Goal: Task Accomplishment & Management: Manage account settings

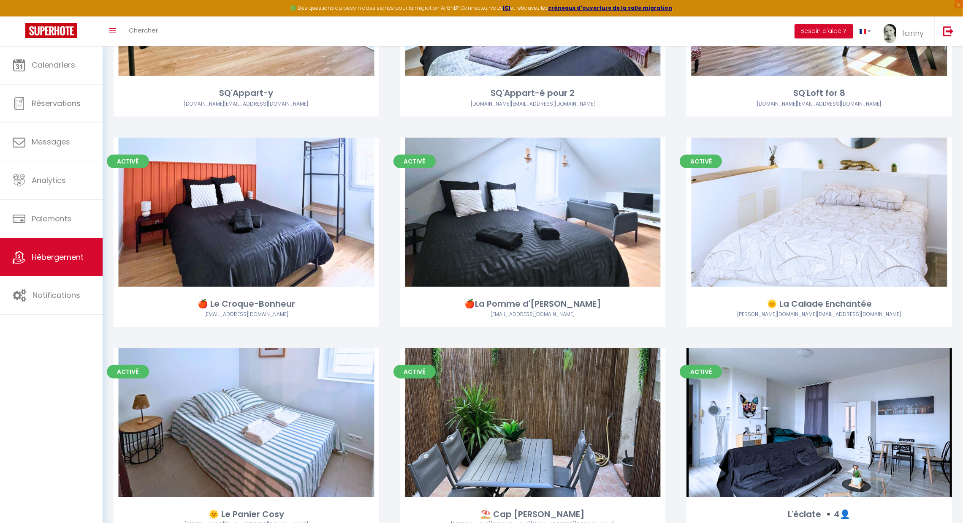
scroll to position [648, 0]
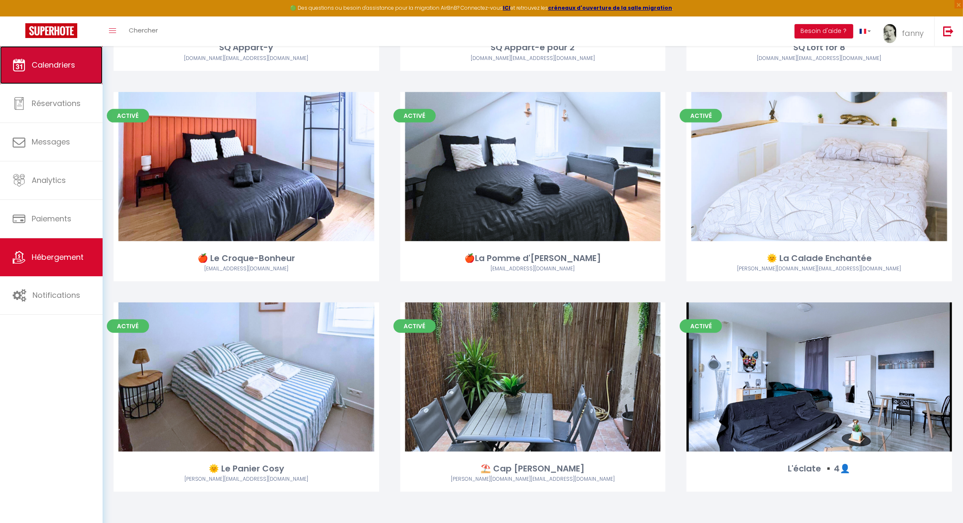
click at [64, 64] on span "Calendriers" at bounding box center [54, 65] width 44 height 11
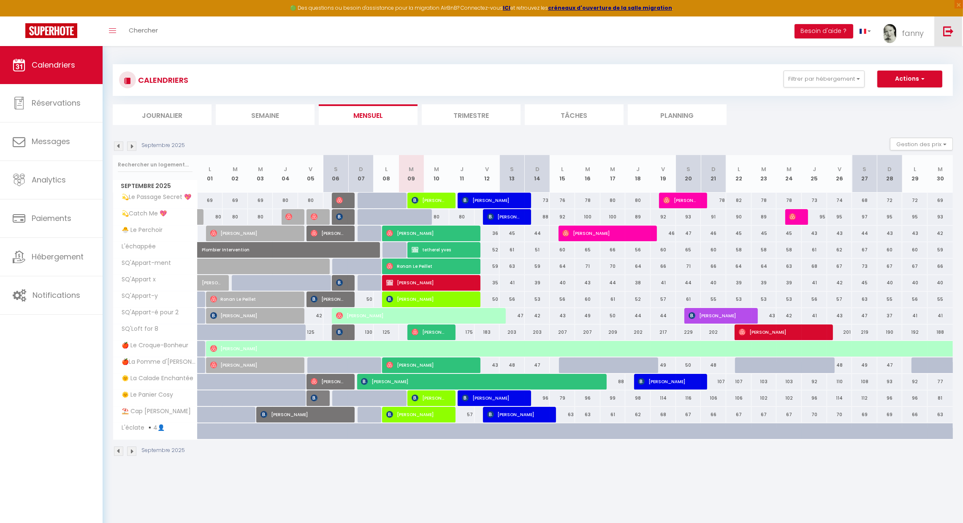
click at [949, 29] on img at bounding box center [949, 31] width 11 height 11
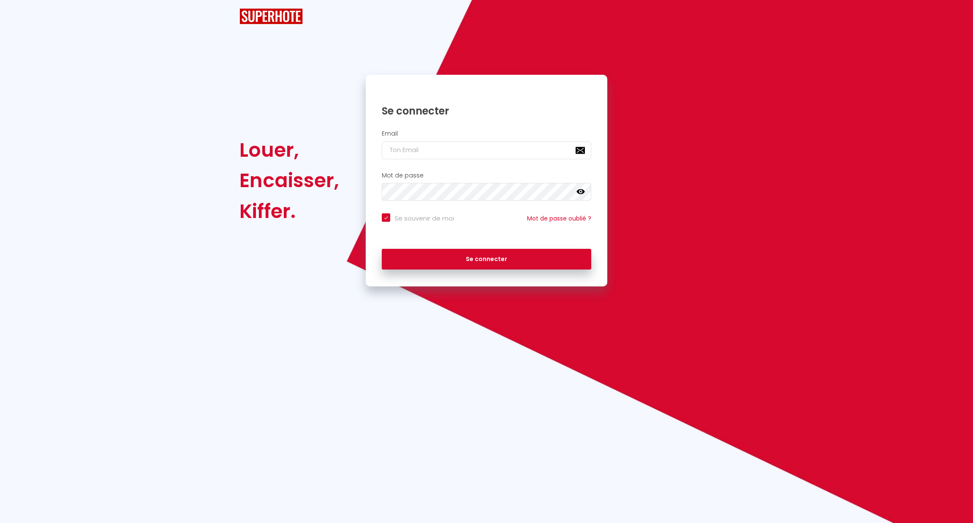
checkbox input "true"
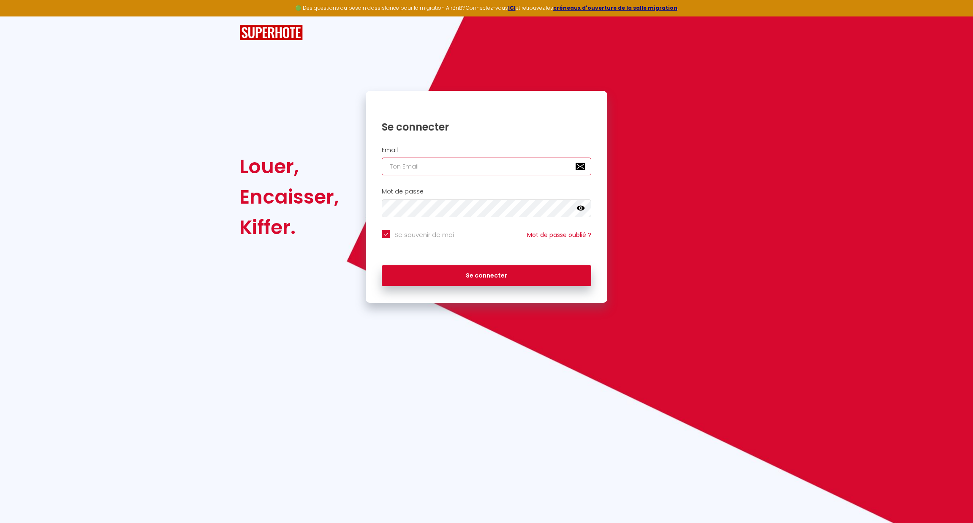
type input "[EMAIL_ADDRESS][DOMAIN_NAME]"
checkbox input "true"
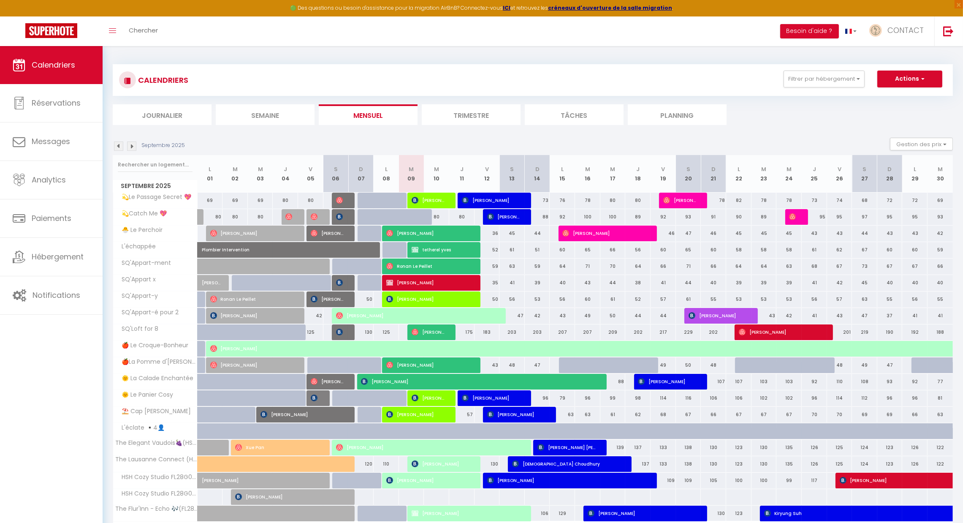
scroll to position [50, 0]
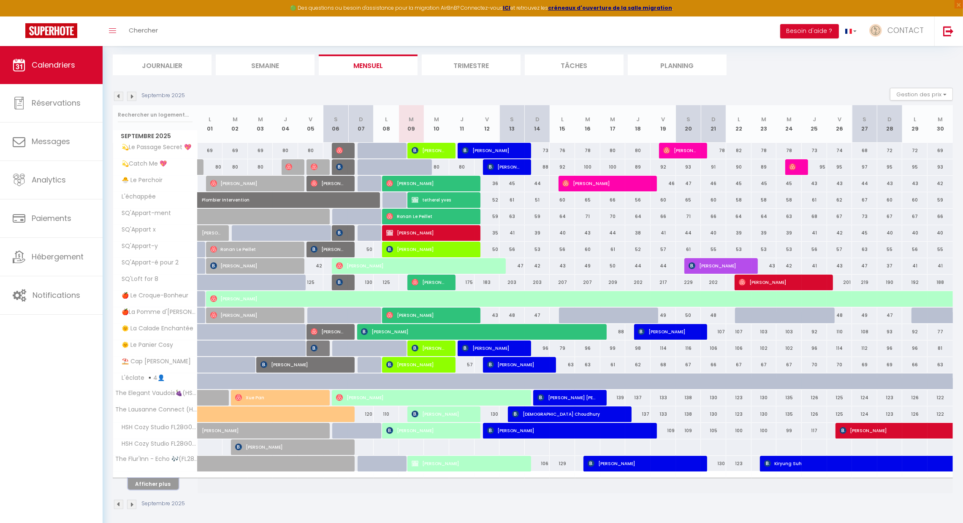
click at [162, 480] on button "Afficher plus" at bounding box center [153, 483] width 51 height 11
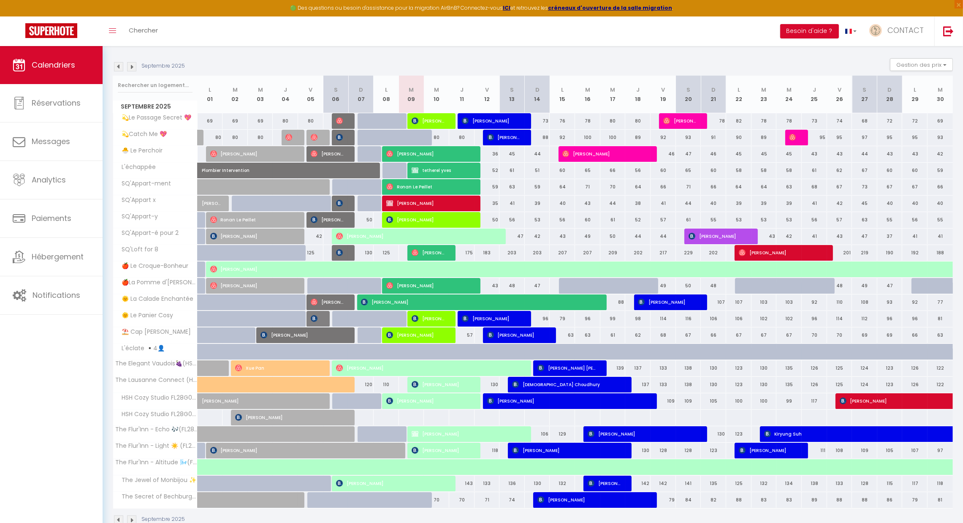
scroll to position [80, 0]
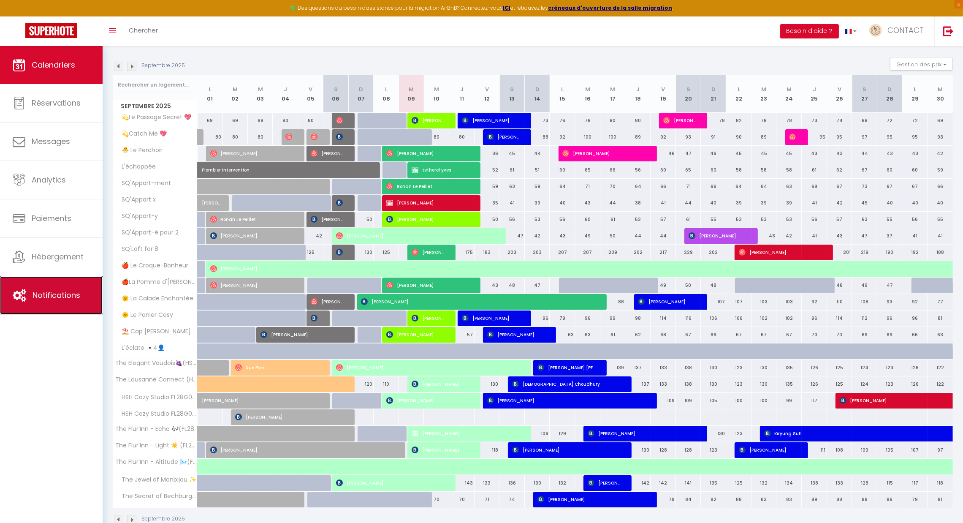
click at [55, 295] on span "Notifications" at bounding box center [57, 295] width 48 height 11
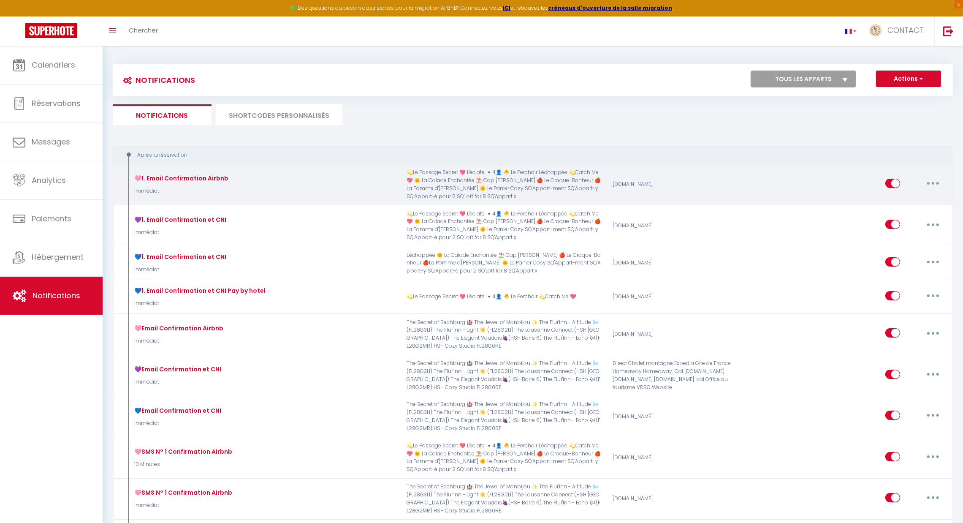
click at [937, 182] on button "button" at bounding box center [934, 184] width 24 height 14
click at [912, 201] on link "Editer" at bounding box center [911, 202] width 63 height 14
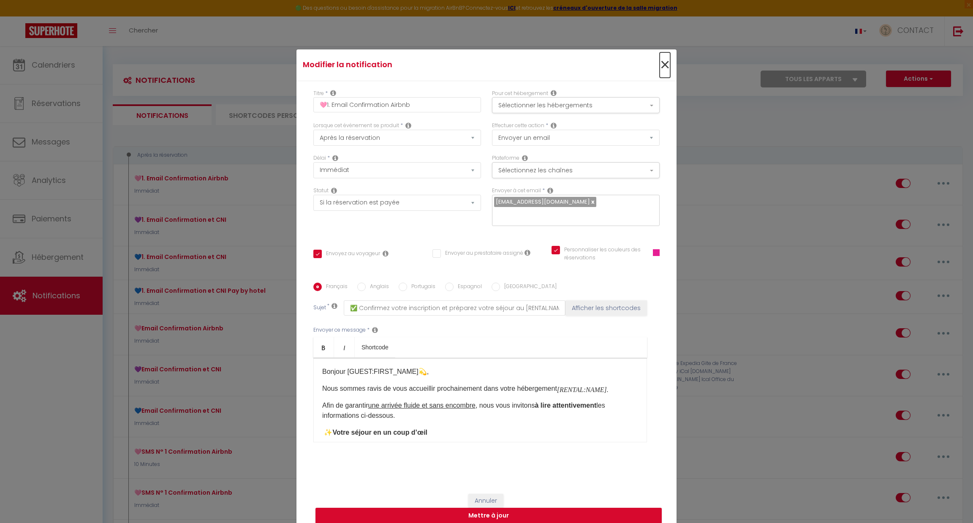
click at [660, 72] on span "×" at bounding box center [665, 64] width 11 height 25
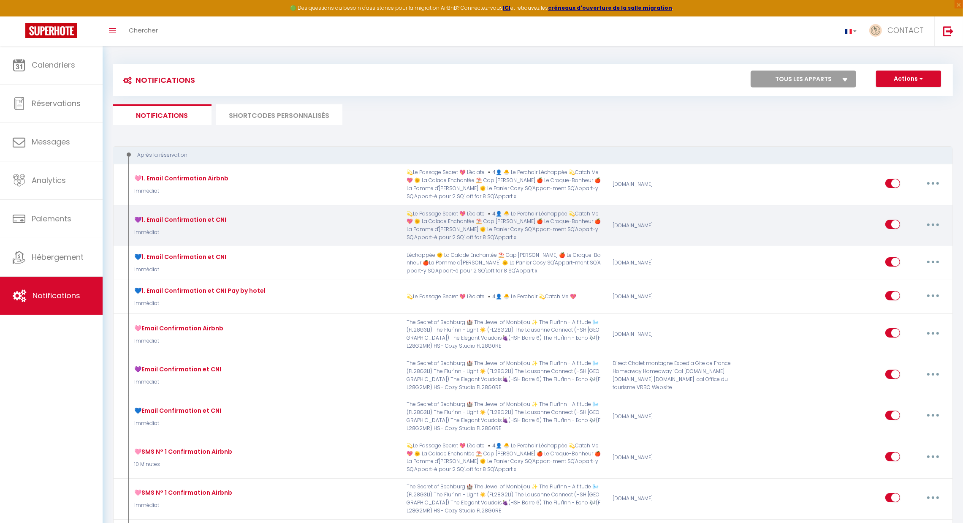
click at [933, 227] on button "button" at bounding box center [934, 225] width 24 height 14
click at [903, 238] on link "Editer" at bounding box center [911, 244] width 63 height 14
type input "💜1. Email Confirmation et CNI"
checkbox input "true"
checkbox input "false"
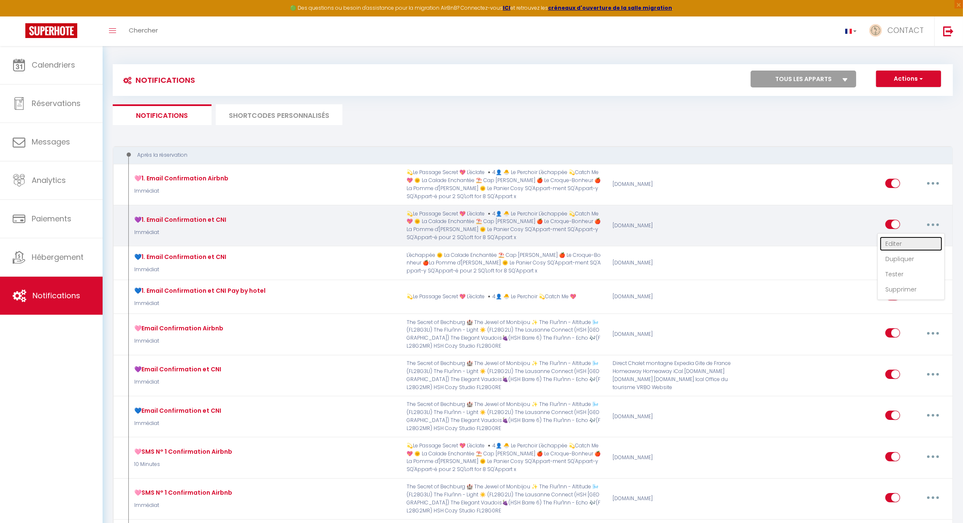
checkbox input "true"
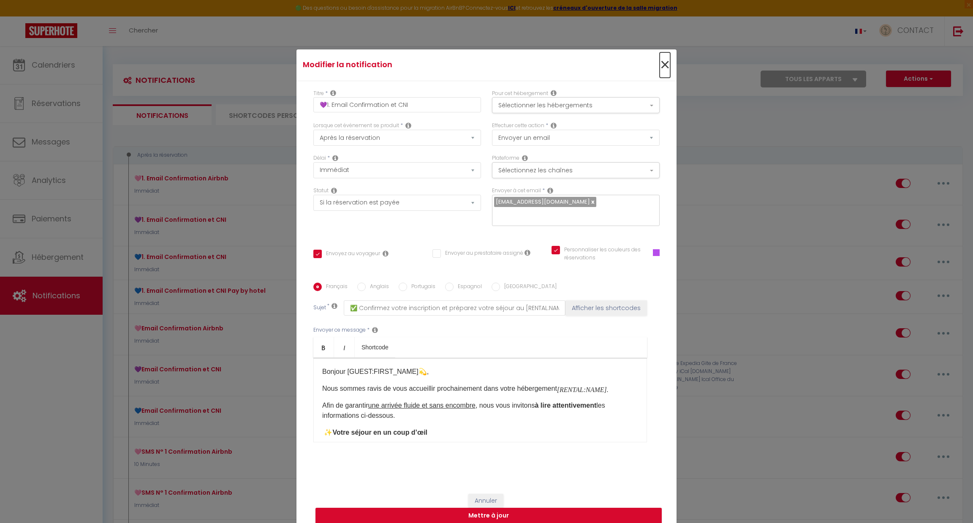
click at [663, 70] on span "×" at bounding box center [665, 64] width 11 height 25
type input "💜1. Email Confirmation et CNI"
checkbox input "true"
checkbox input "false"
checkbox input "true"
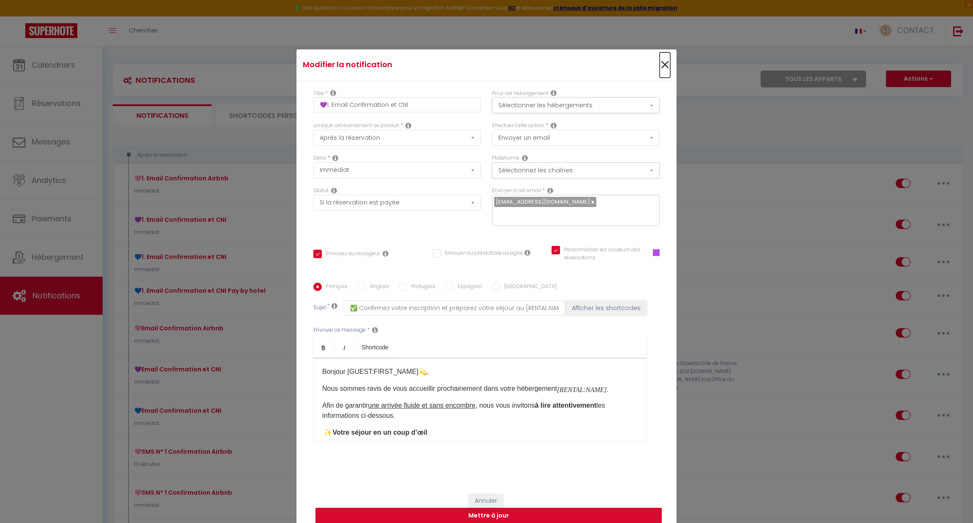
radio input "true"
type input "✅️ Confirmez votre inscription et préparez votre séjour au [RENTAL:NAME]"
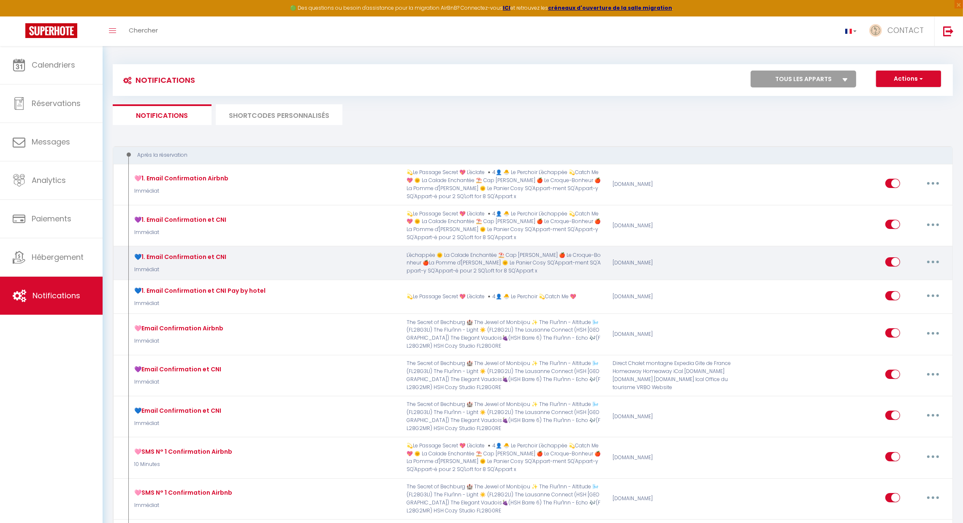
click at [934, 259] on button "button" at bounding box center [934, 262] width 24 height 14
click at [905, 277] on link "Editer" at bounding box center [911, 281] width 63 height 14
type input "💙1. Email Confirmation et CNI"
checkbox input "true"
checkbox input "false"
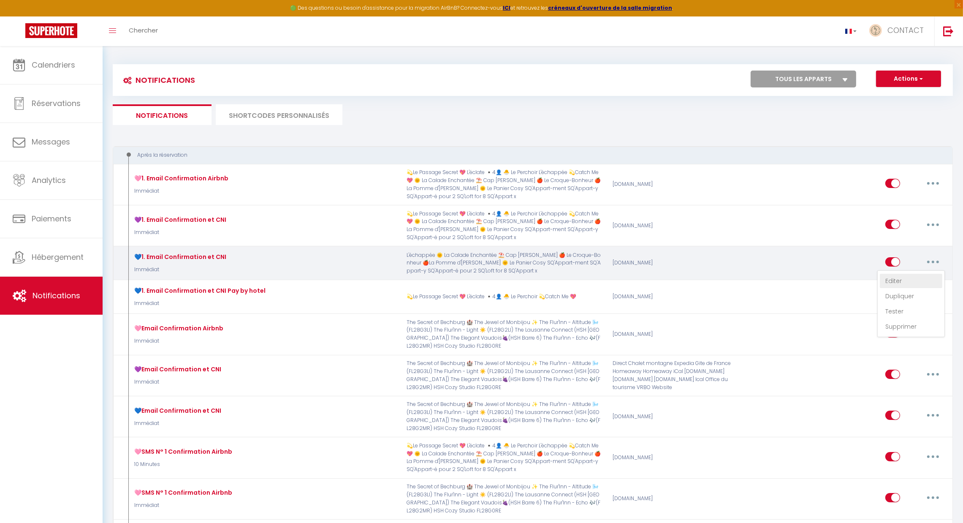
checkbox input "true"
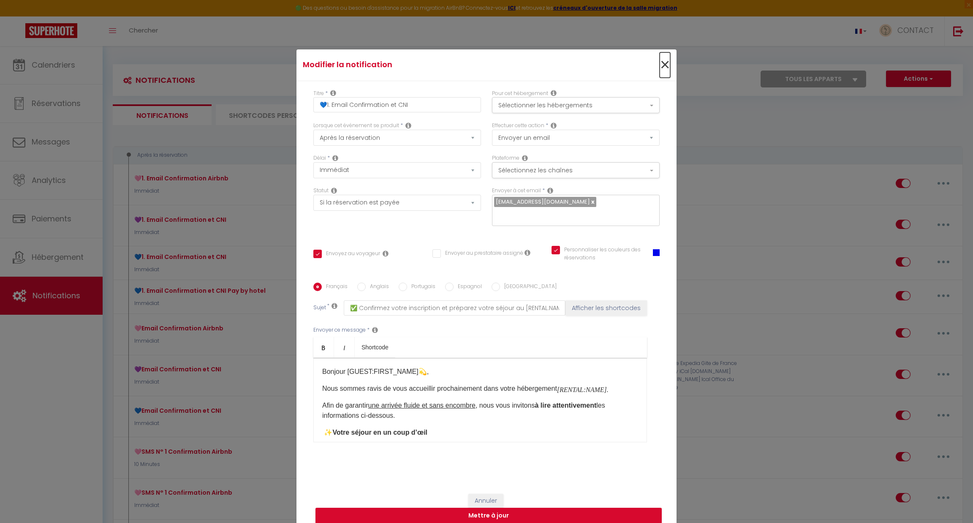
click at [660, 71] on span "×" at bounding box center [665, 64] width 11 height 25
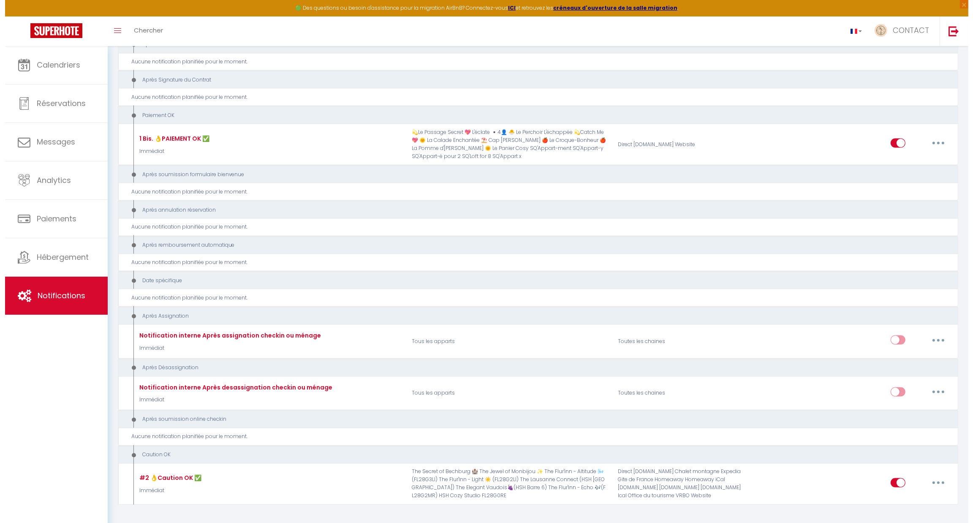
scroll to position [2022, 0]
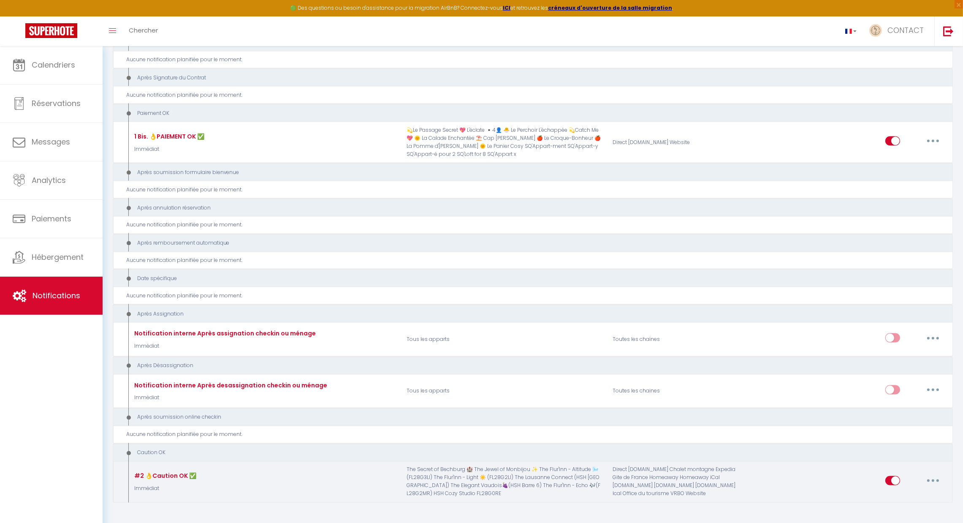
click at [933, 474] on button "button" at bounding box center [934, 481] width 24 height 14
click at [915, 406] on link "Editer" at bounding box center [911, 413] width 63 height 14
type input "#2 👌Caution OK ✅"
select select "24"
checkbox input "false"
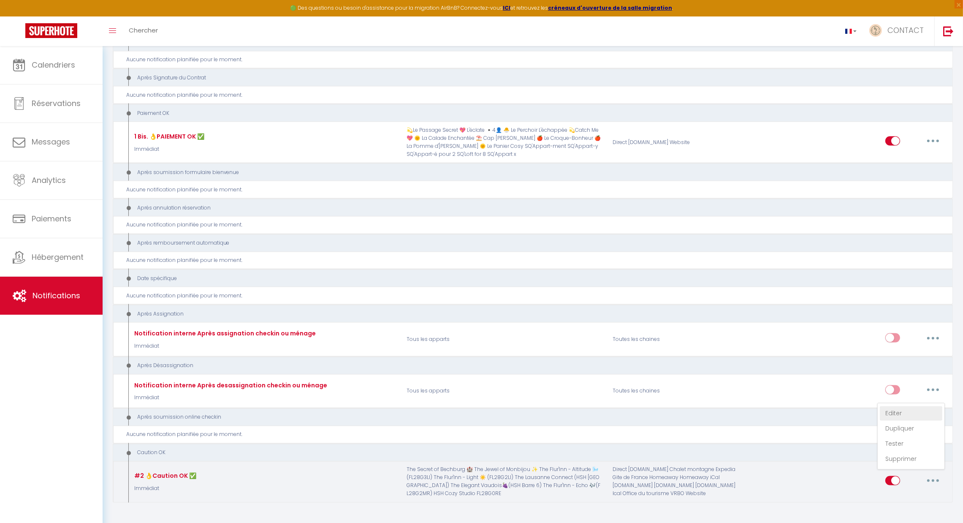
checkbox input "false"
checkbox input "true"
type input "✅Caution OK👌"
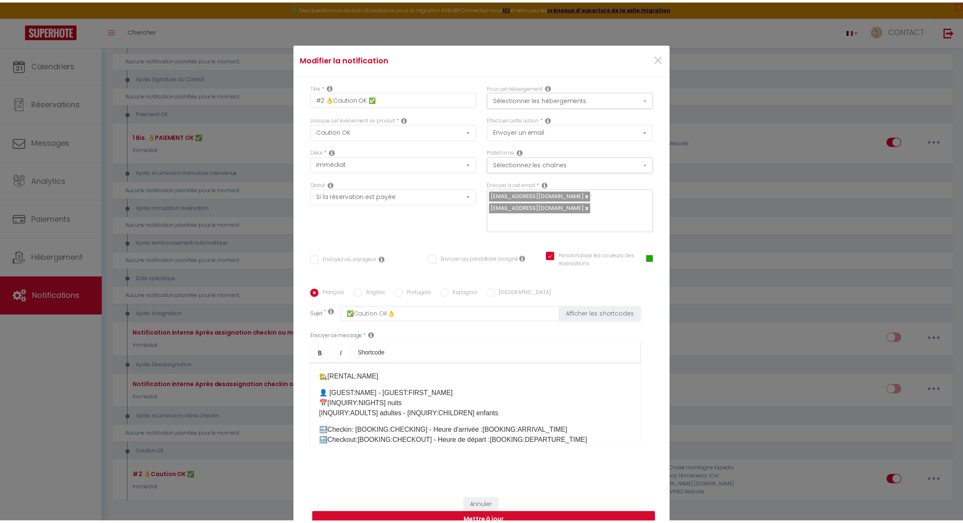
scroll to position [16, 0]
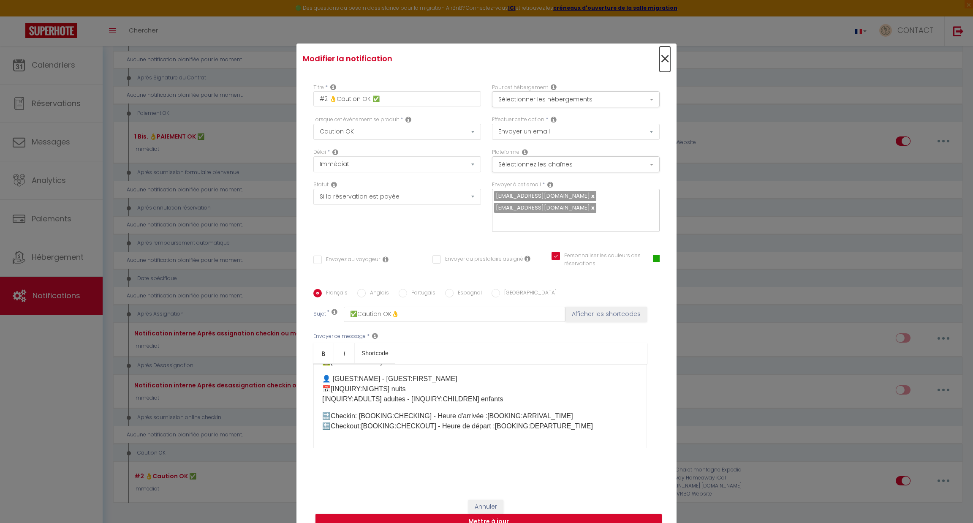
click at [660, 61] on span "×" at bounding box center [665, 58] width 11 height 25
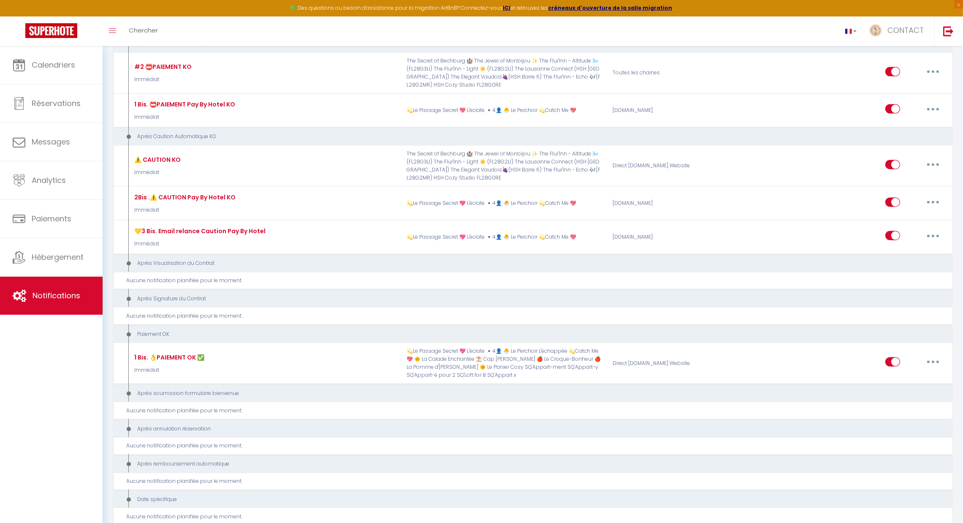
scroll to position [1801, 0]
click at [48, 256] on span "Hébergement" at bounding box center [58, 257] width 52 height 11
